Goal: Navigation & Orientation: Find specific page/section

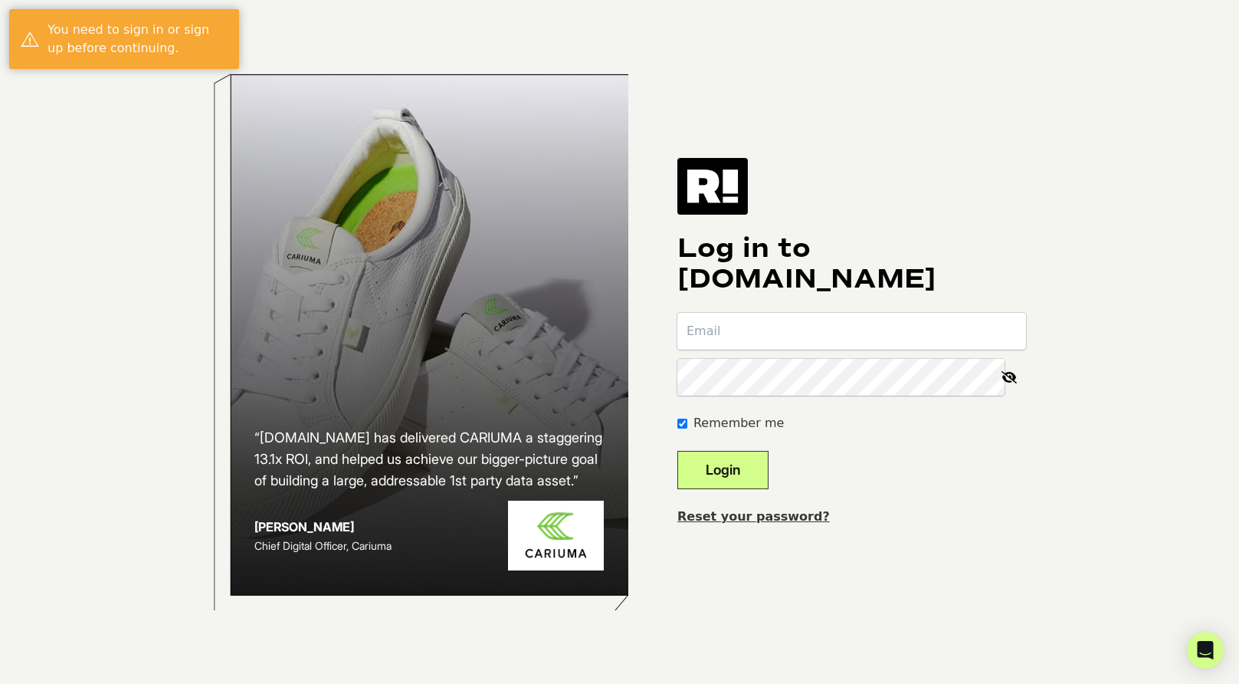
type input "[EMAIL_ADDRESS][DOMAIN_NAME]"
click at [736, 461] on button "Login" at bounding box center [723, 470] width 91 height 38
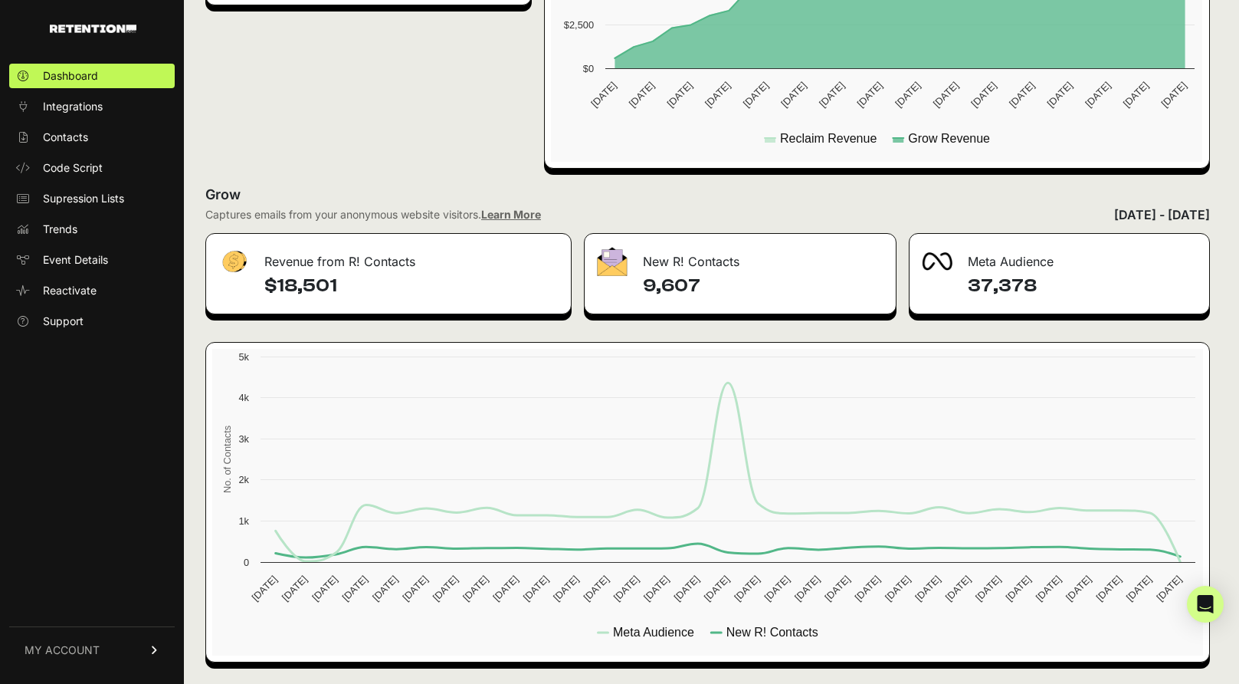
scroll to position [593, 0]
click at [76, 126] on link "Contacts" at bounding box center [92, 137] width 166 height 25
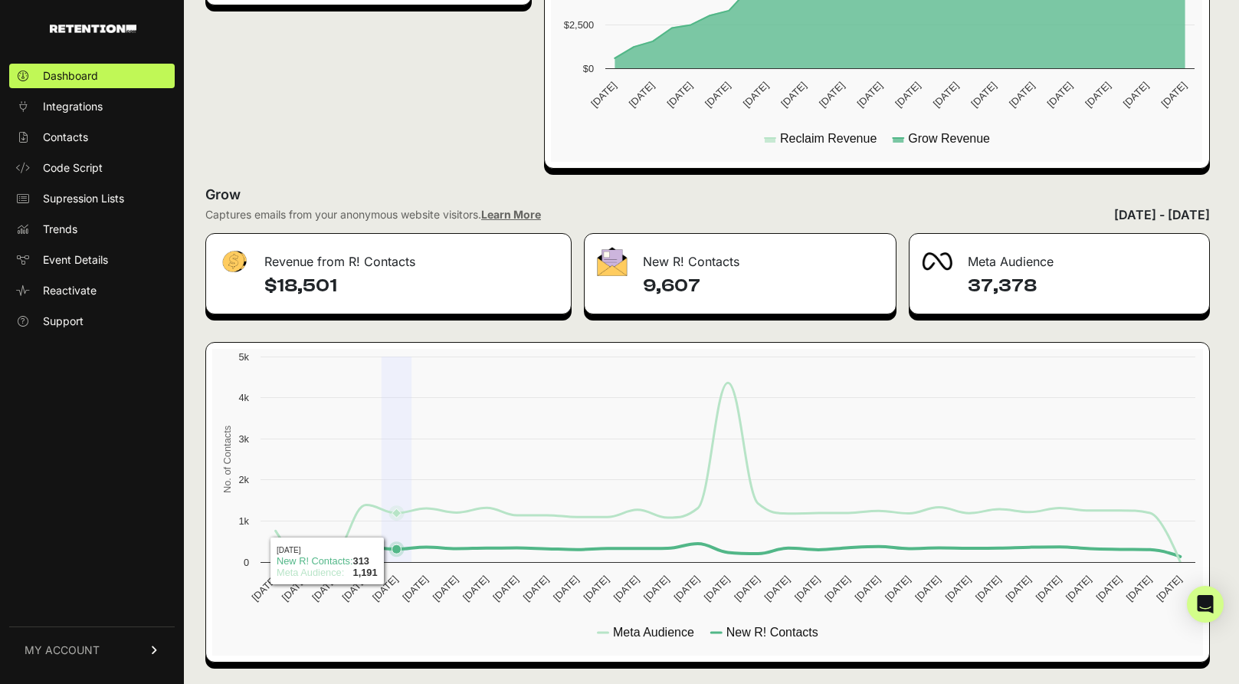
click at [399, 557] on icon at bounding box center [728, 550] width 905 height 14
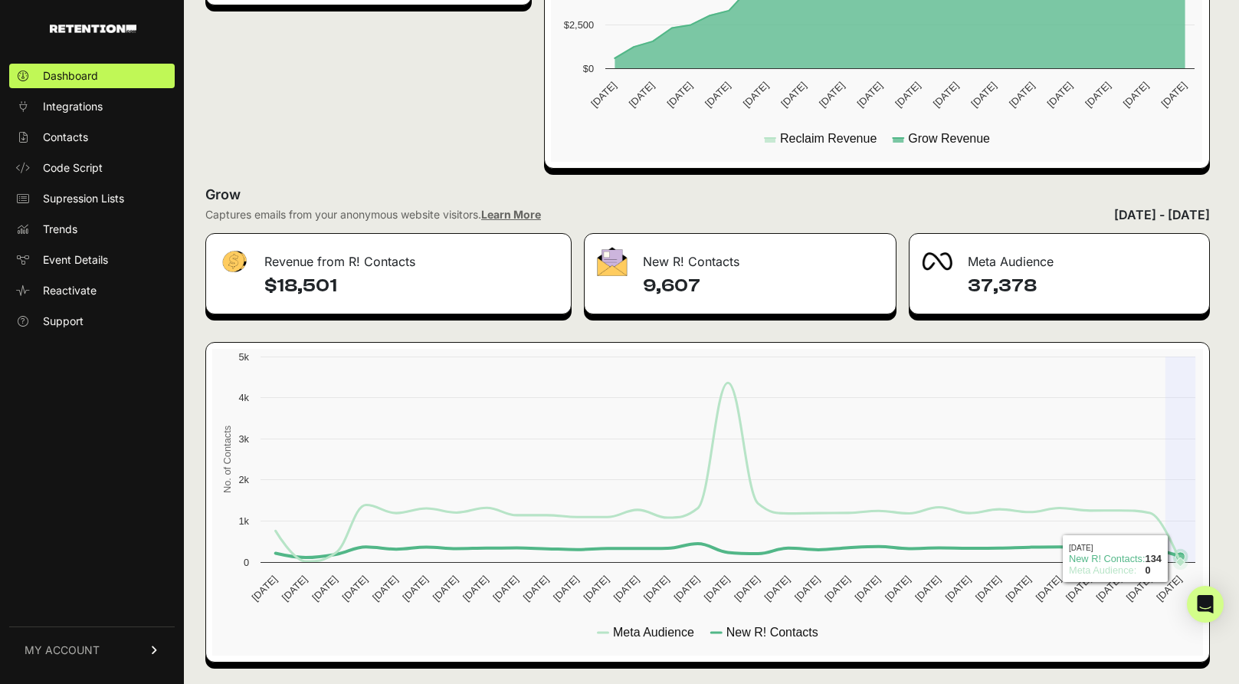
click at [1181, 558] on icon at bounding box center [1181, 561] width 9 height 9
click at [1163, 557] on icon at bounding box center [728, 550] width 905 height 14
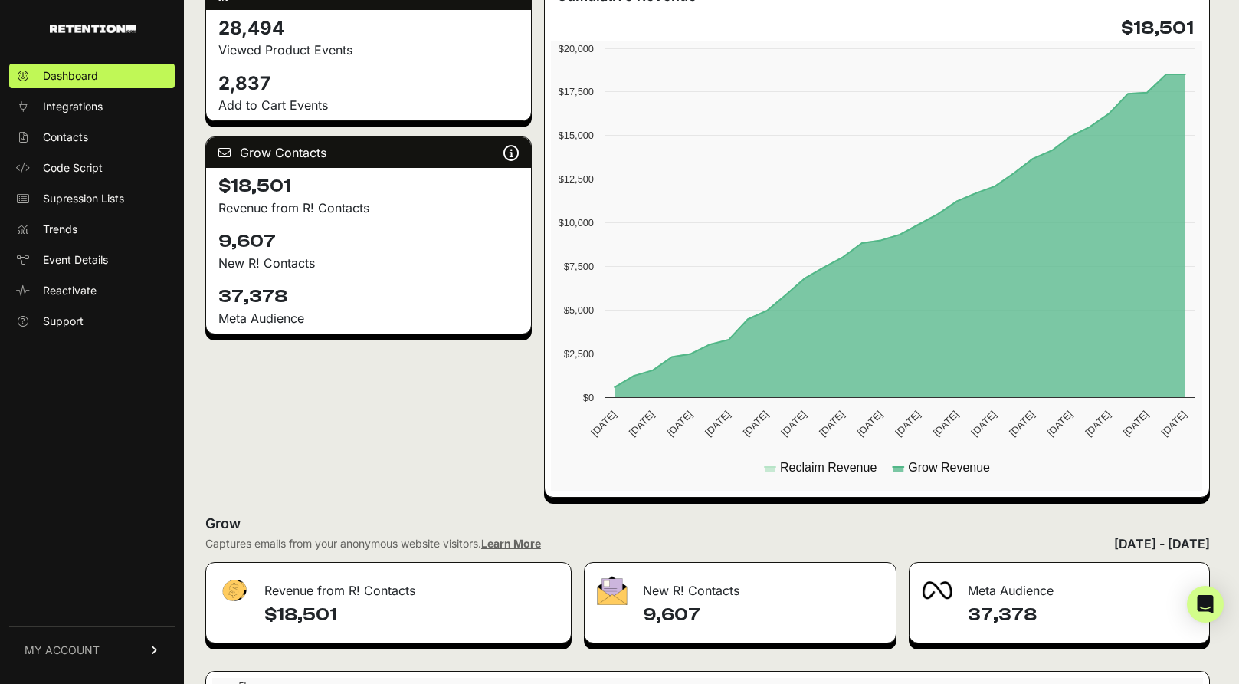
scroll to position [254, 0]
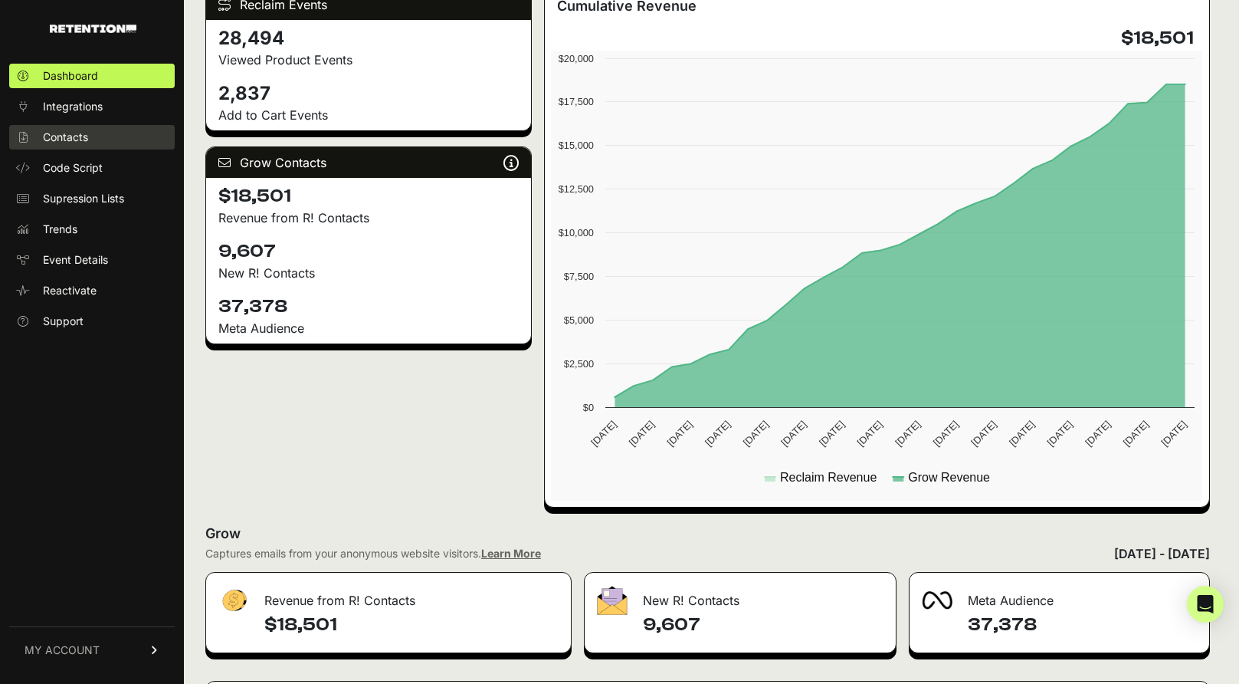
click at [78, 136] on span "Contacts" at bounding box center [65, 137] width 45 height 15
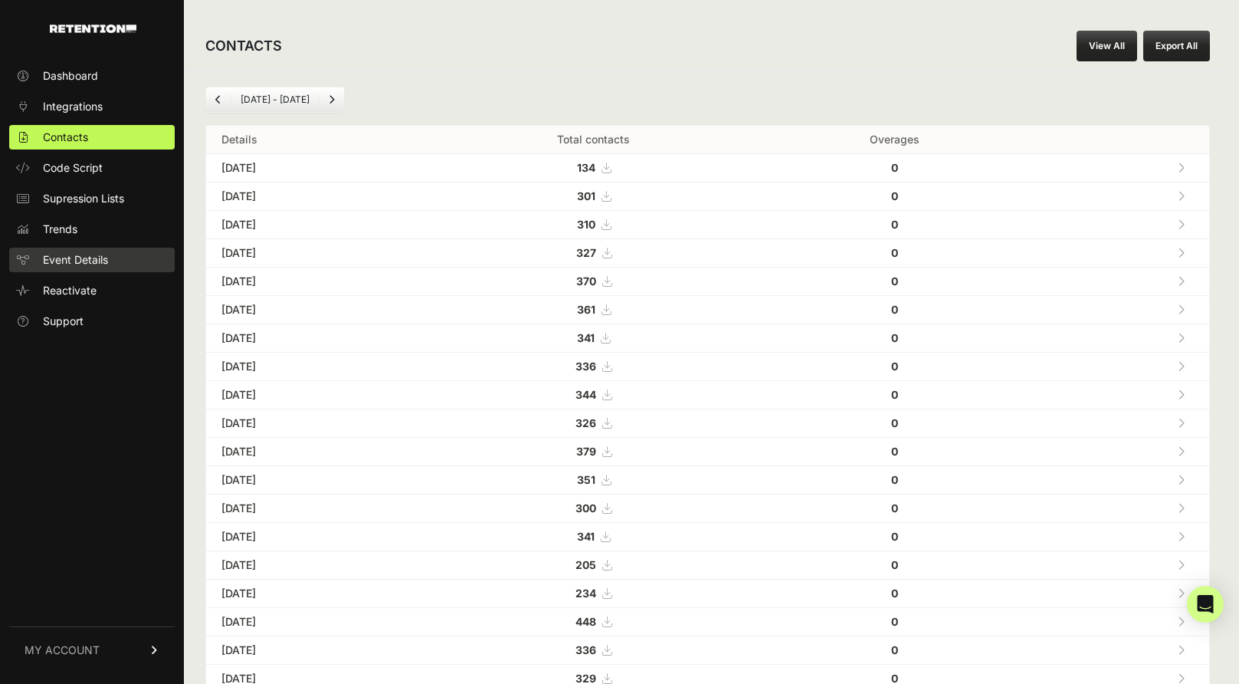
click at [75, 260] on span "Event Details" at bounding box center [75, 259] width 65 height 15
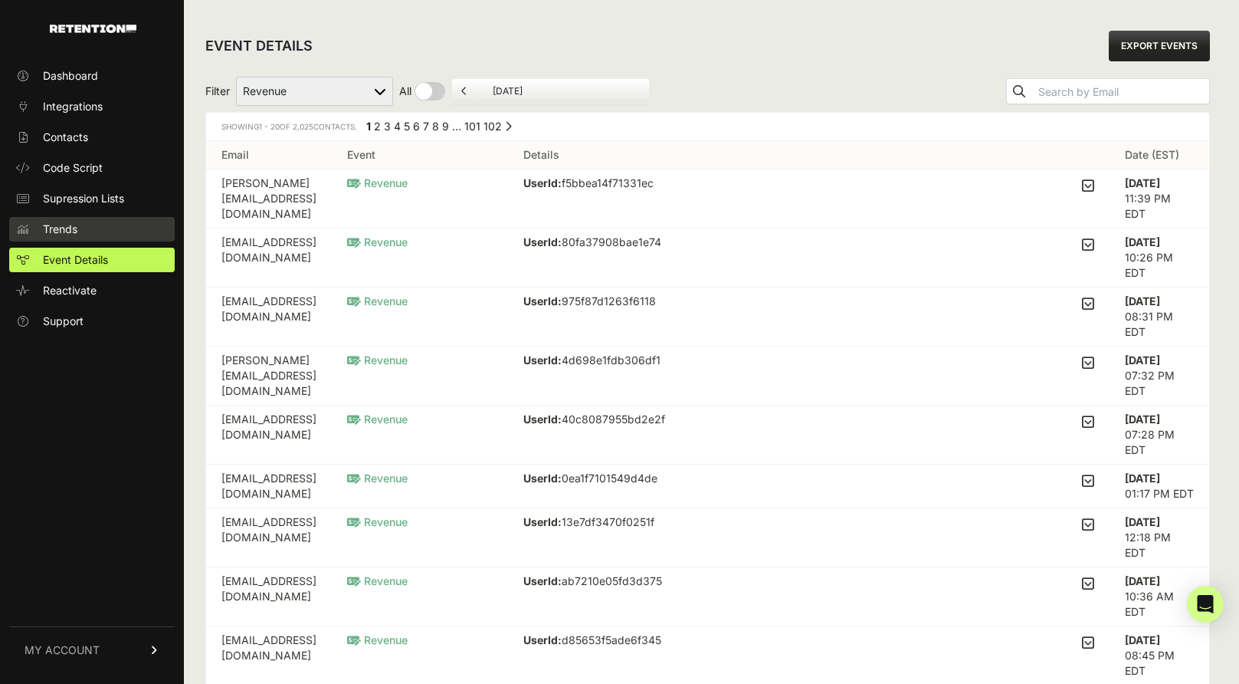
click at [72, 231] on span "Trends" at bounding box center [60, 229] width 34 height 15
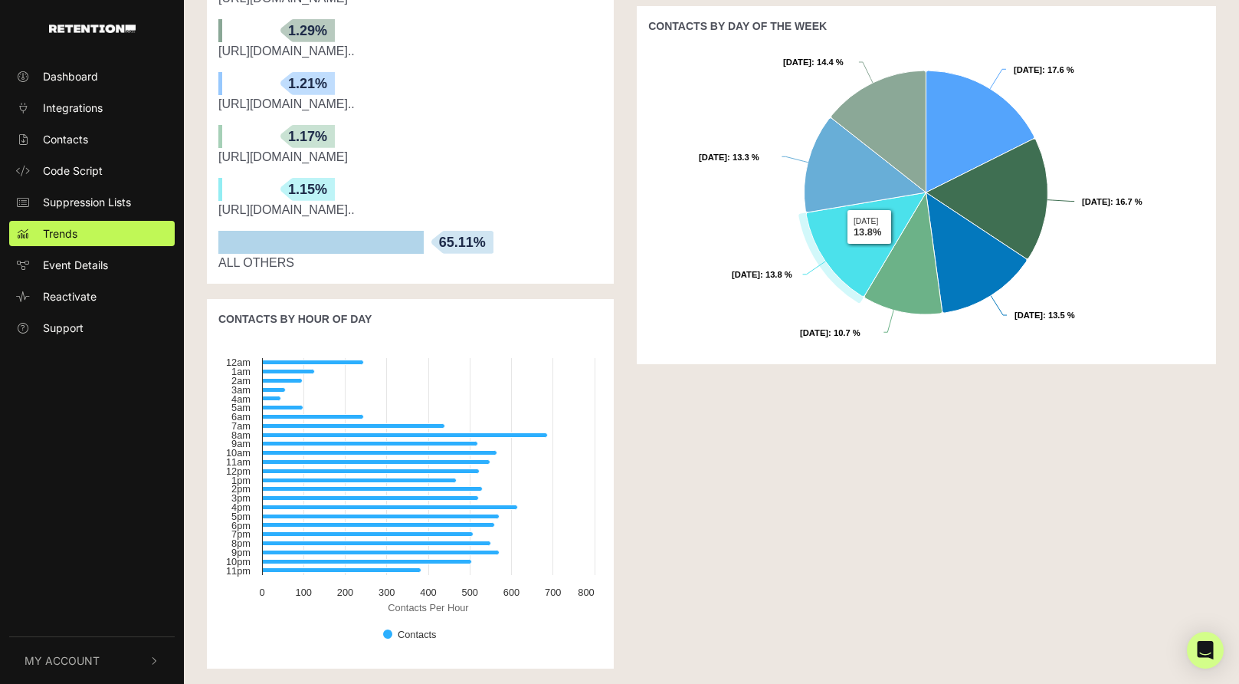
scroll to position [724, 0]
click at [76, 143] on span "Contacts" at bounding box center [65, 139] width 45 height 16
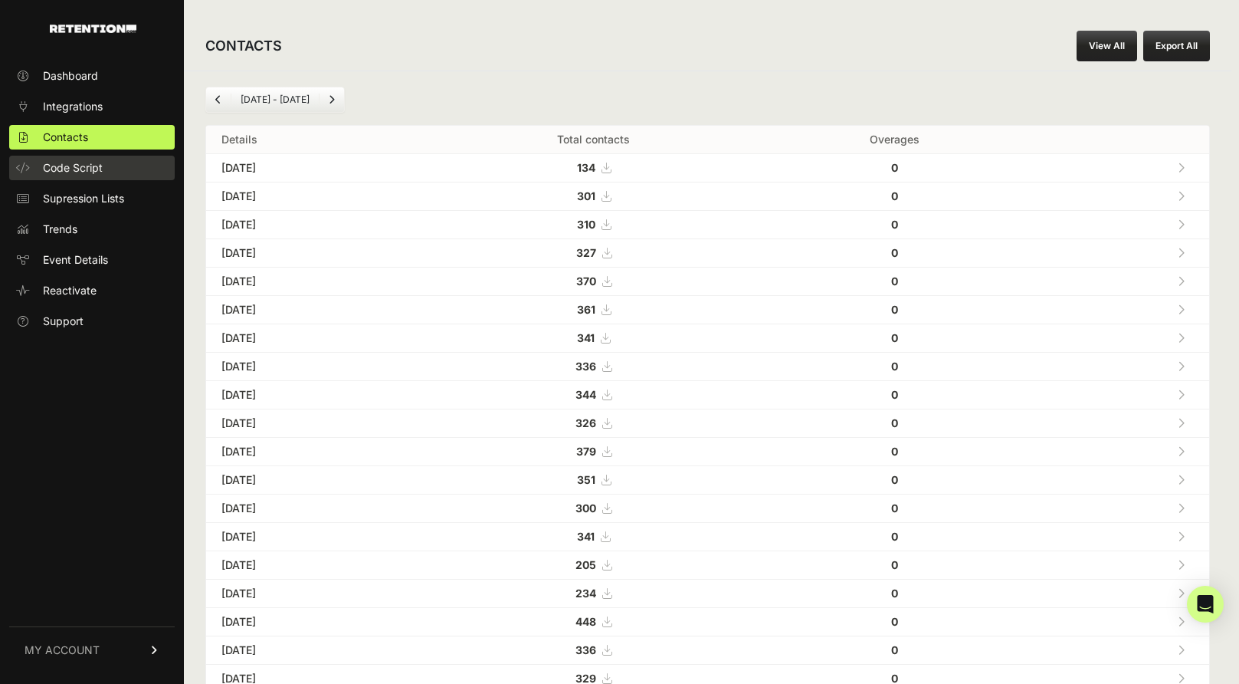
click at [81, 171] on span "Code Script" at bounding box center [73, 167] width 60 height 15
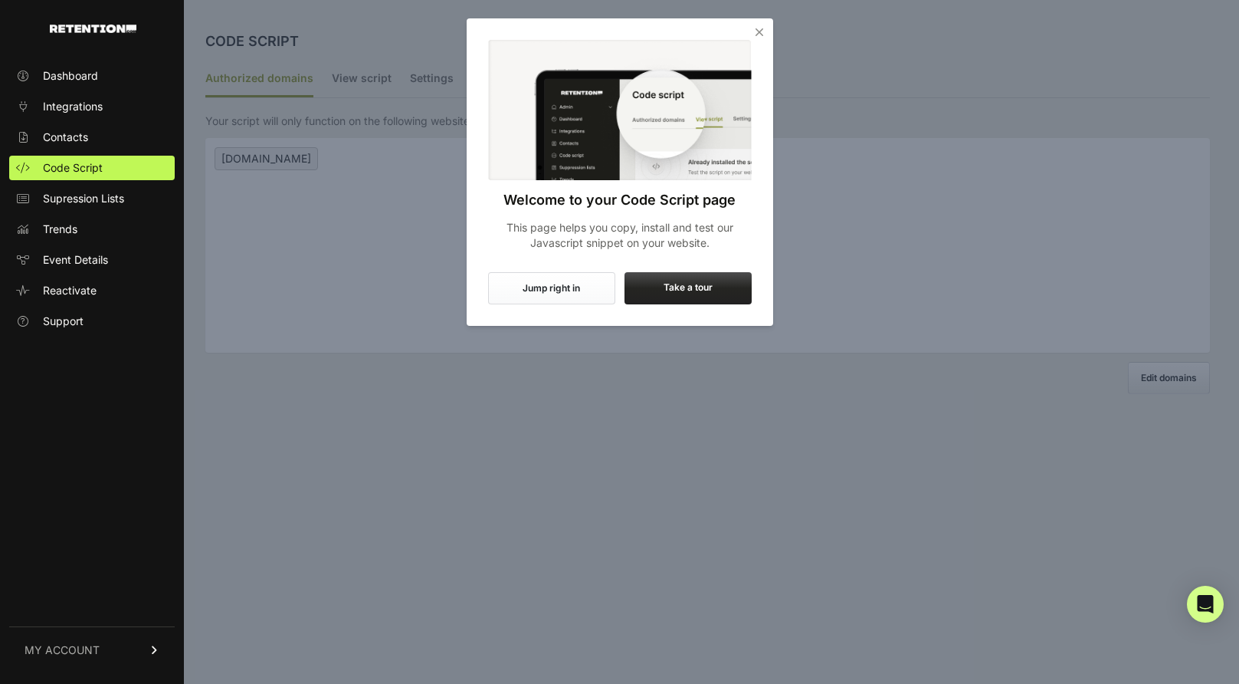
click at [86, 197] on span "Supression Lists" at bounding box center [83, 198] width 81 height 15
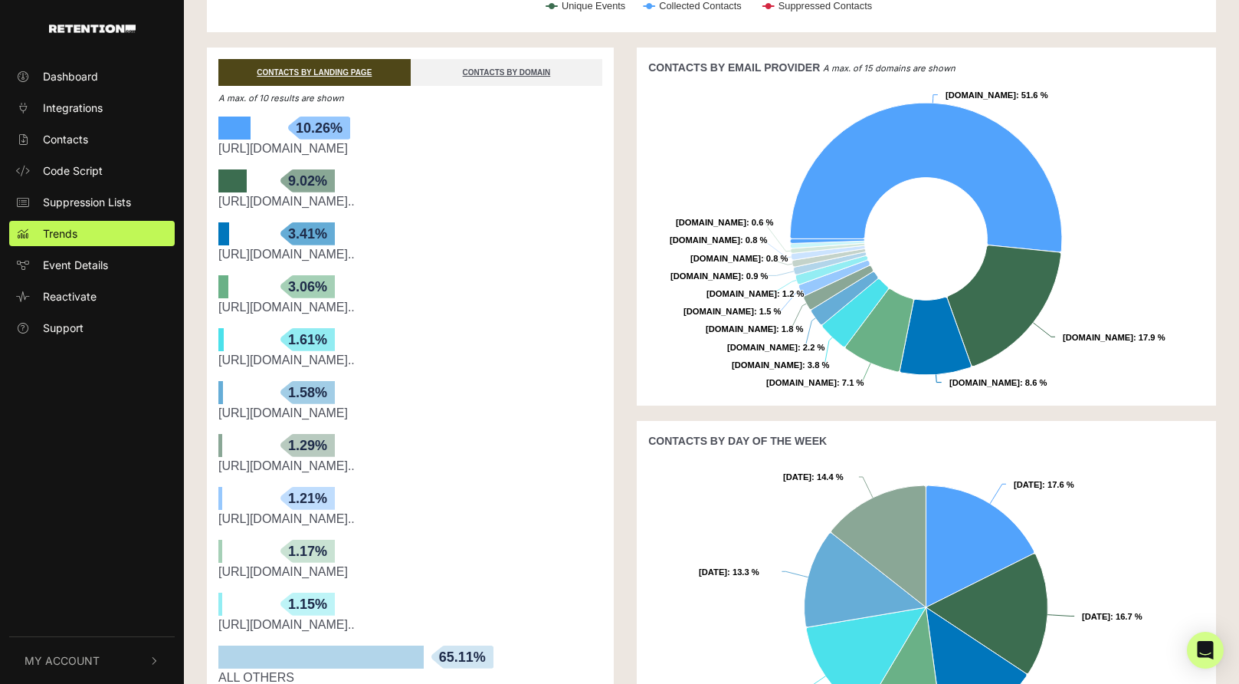
scroll to position [300, 0]
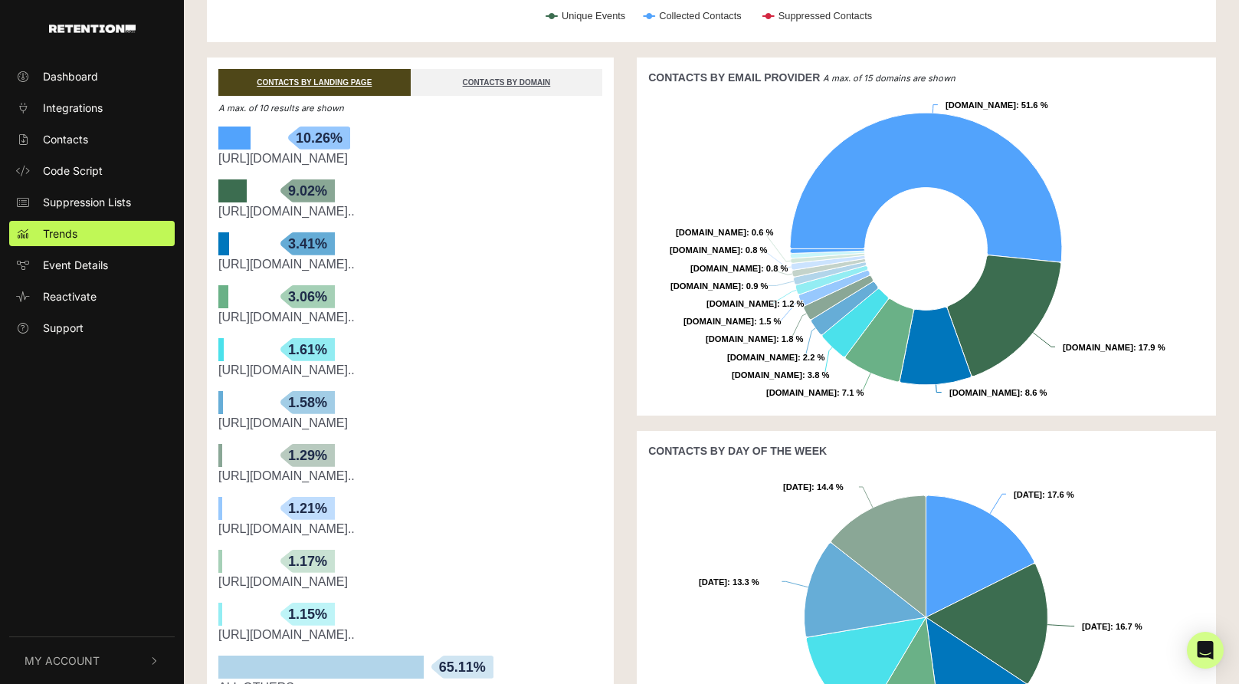
click at [355, 207] on link "https://www.donajobrand.com/web-pixels@73b305c4w82c1918..." at bounding box center [286, 211] width 136 height 13
click at [122, 79] on link "Dashboard" at bounding box center [92, 76] width 166 height 25
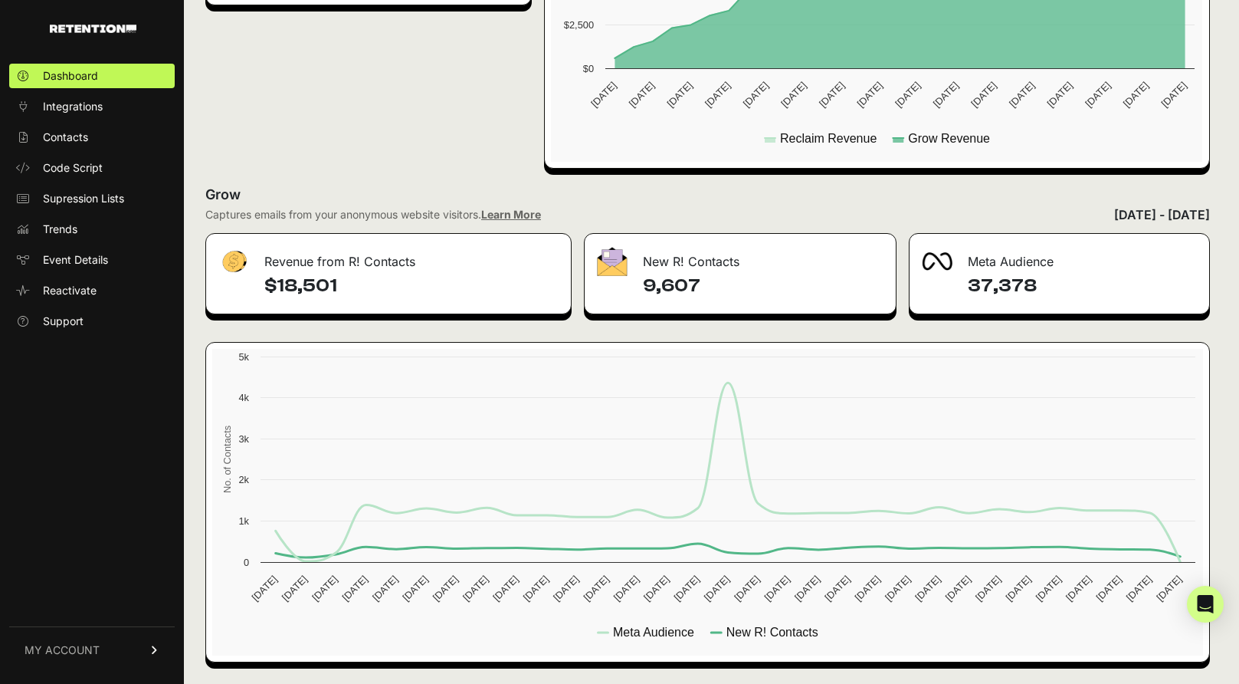
scroll to position [593, 0]
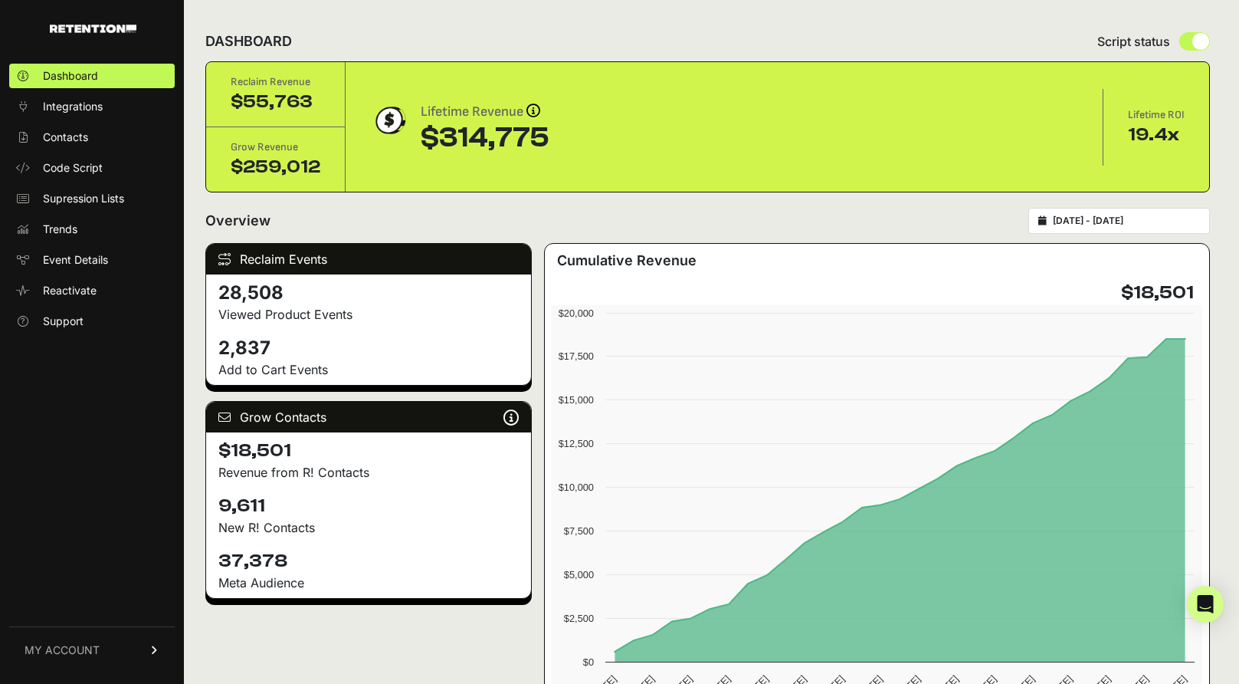
scroll to position [593, 0]
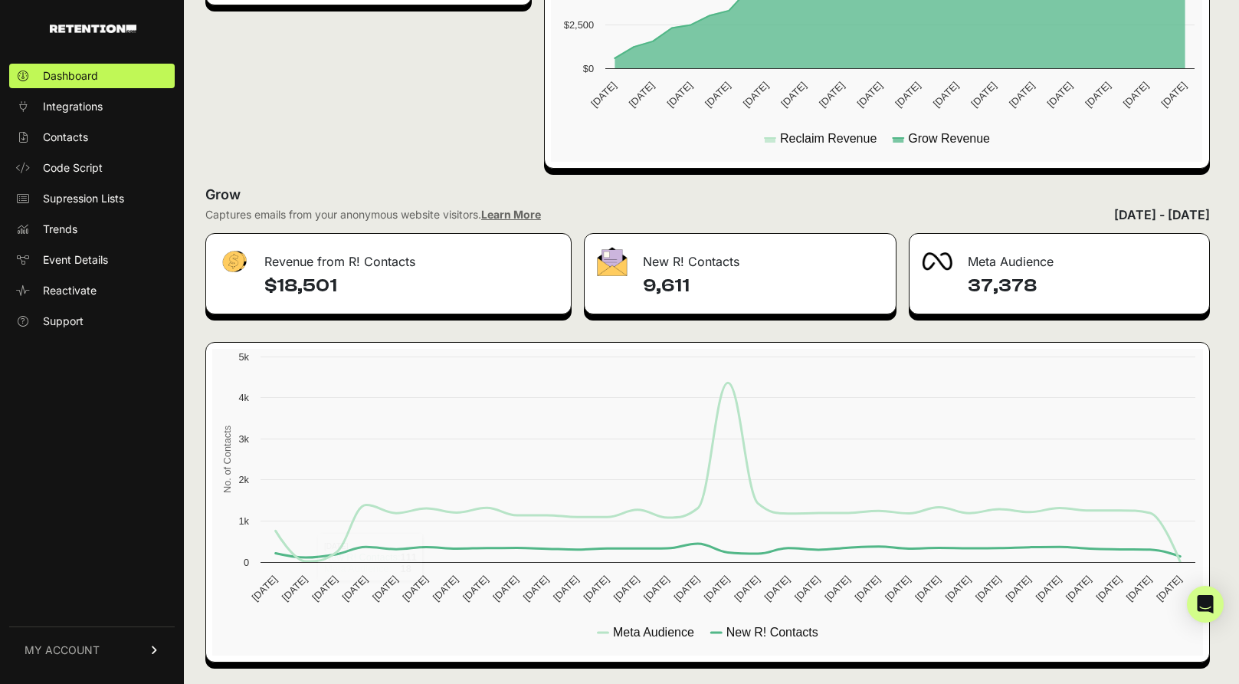
click at [107, 647] on link "MY ACCOUNT" at bounding box center [92, 649] width 166 height 47
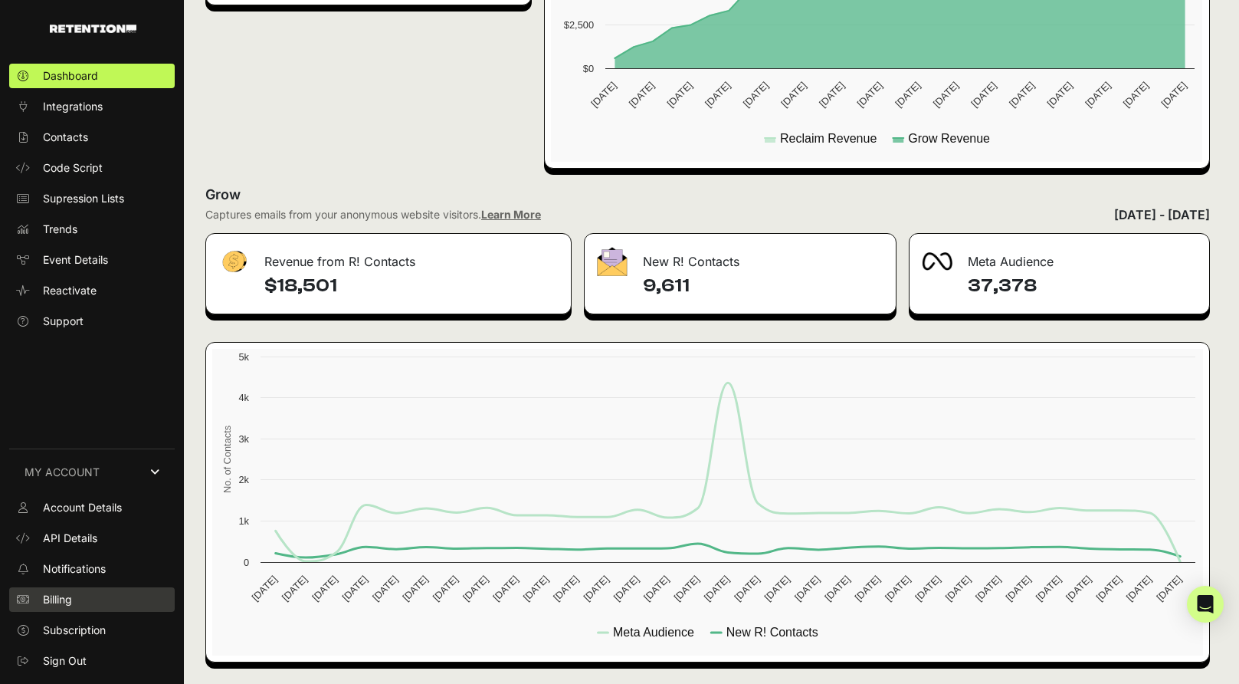
click at [106, 598] on link "Billing" at bounding box center [92, 599] width 166 height 25
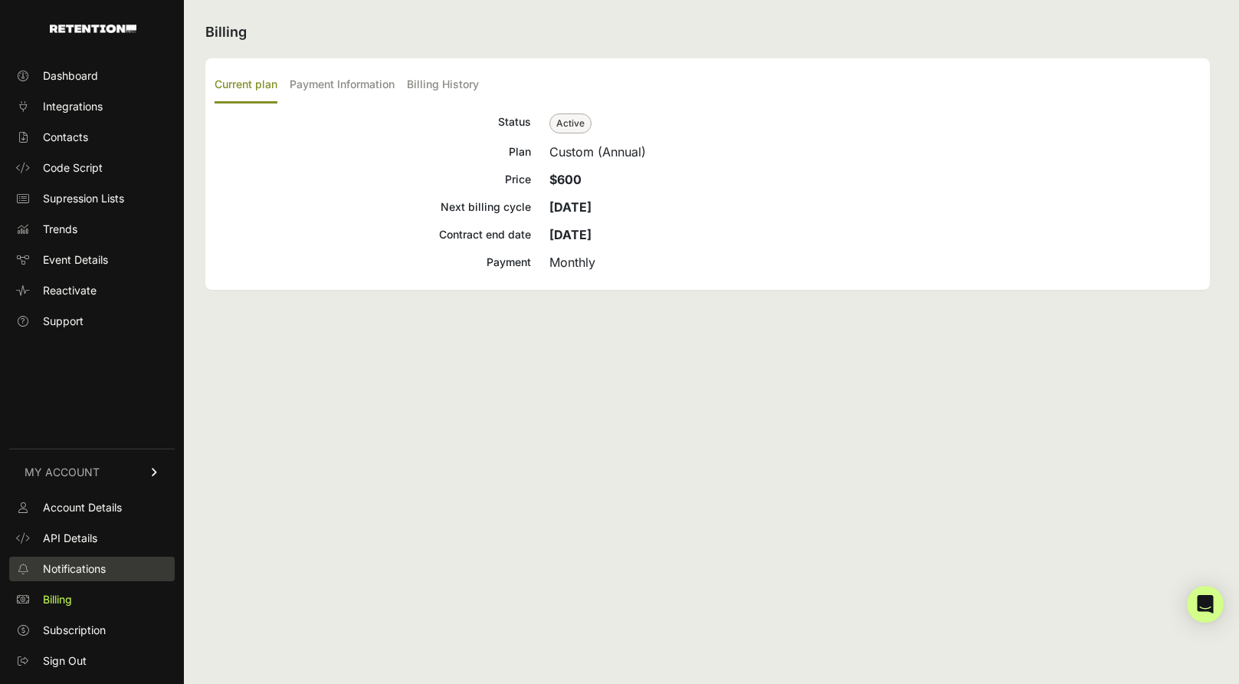
click at [106, 576] on span "Notifications" at bounding box center [74, 568] width 63 height 15
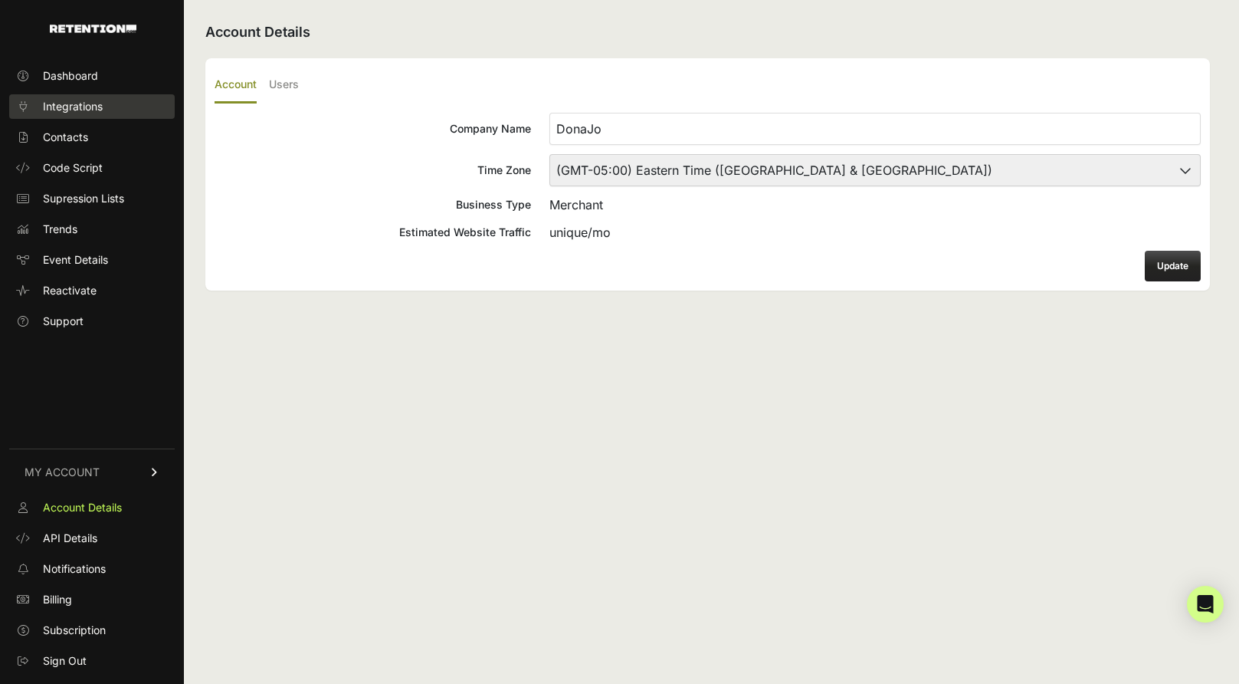
click at [89, 103] on span "Integrations" at bounding box center [73, 106] width 60 height 15
